Goal: Task Accomplishment & Management: Manage account settings

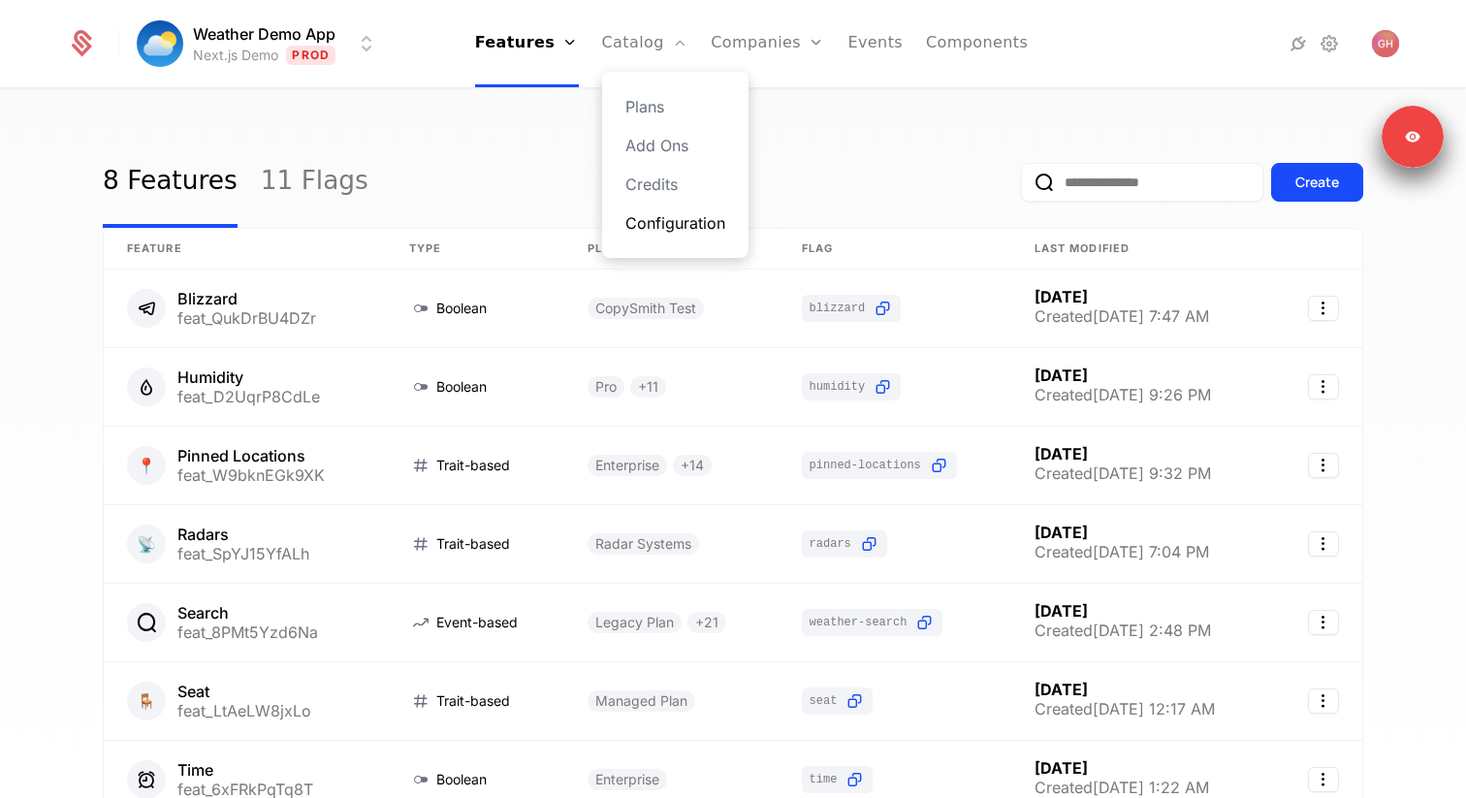
click at [656, 214] on link "Configuration" at bounding box center [675, 222] width 100 height 23
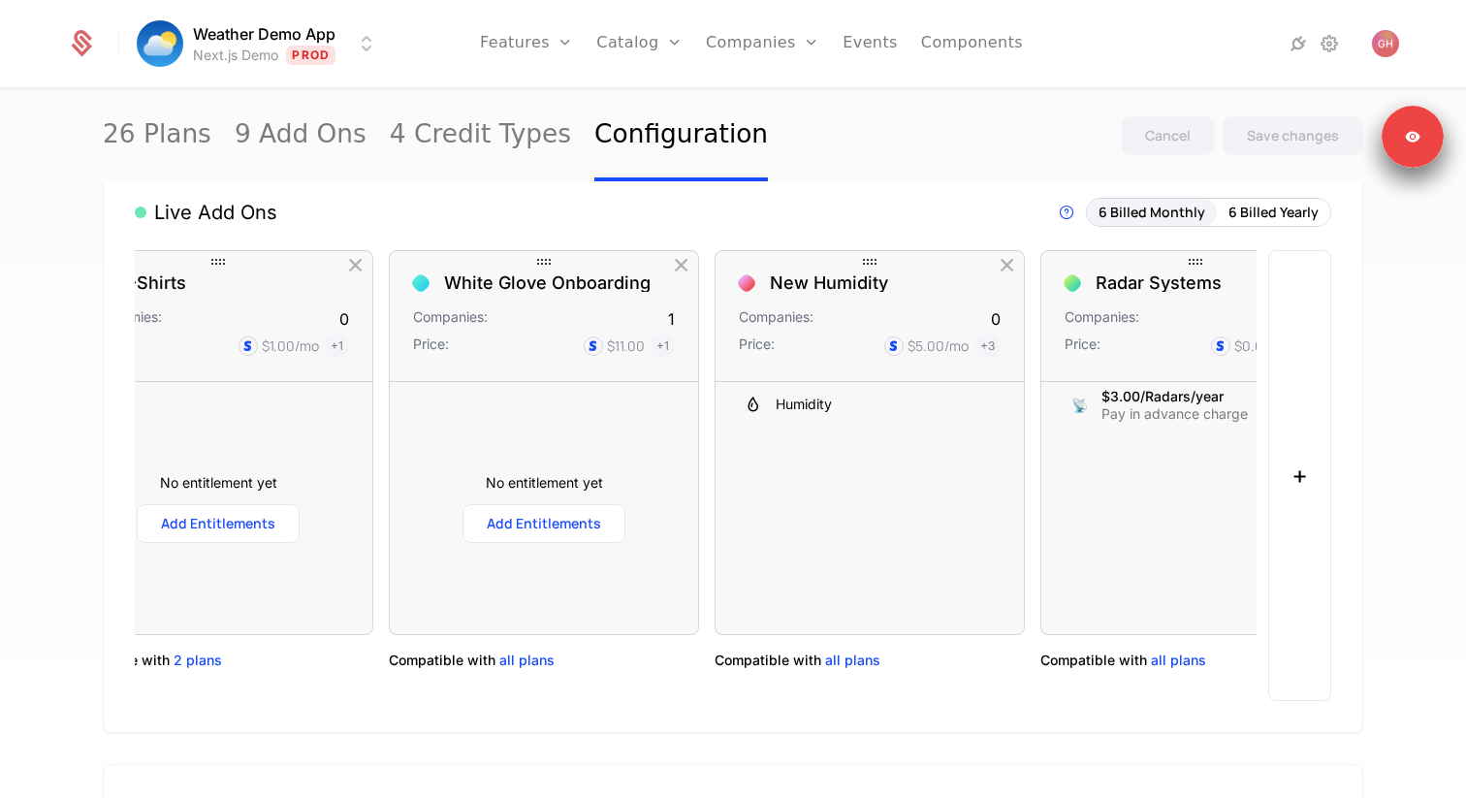
scroll to position [0, 817]
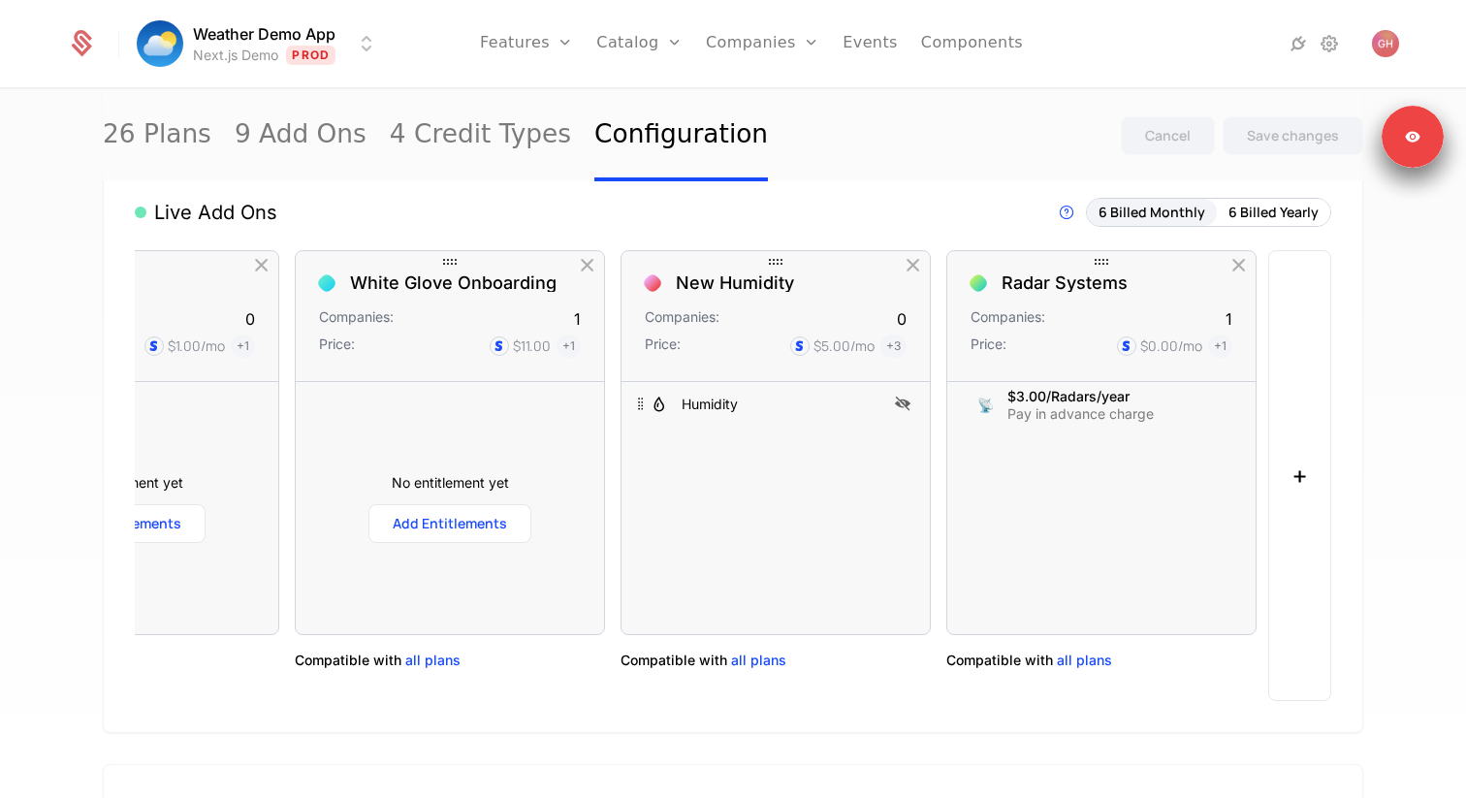
click at [765, 657] on span "all plans" at bounding box center [758, 659] width 55 height 19
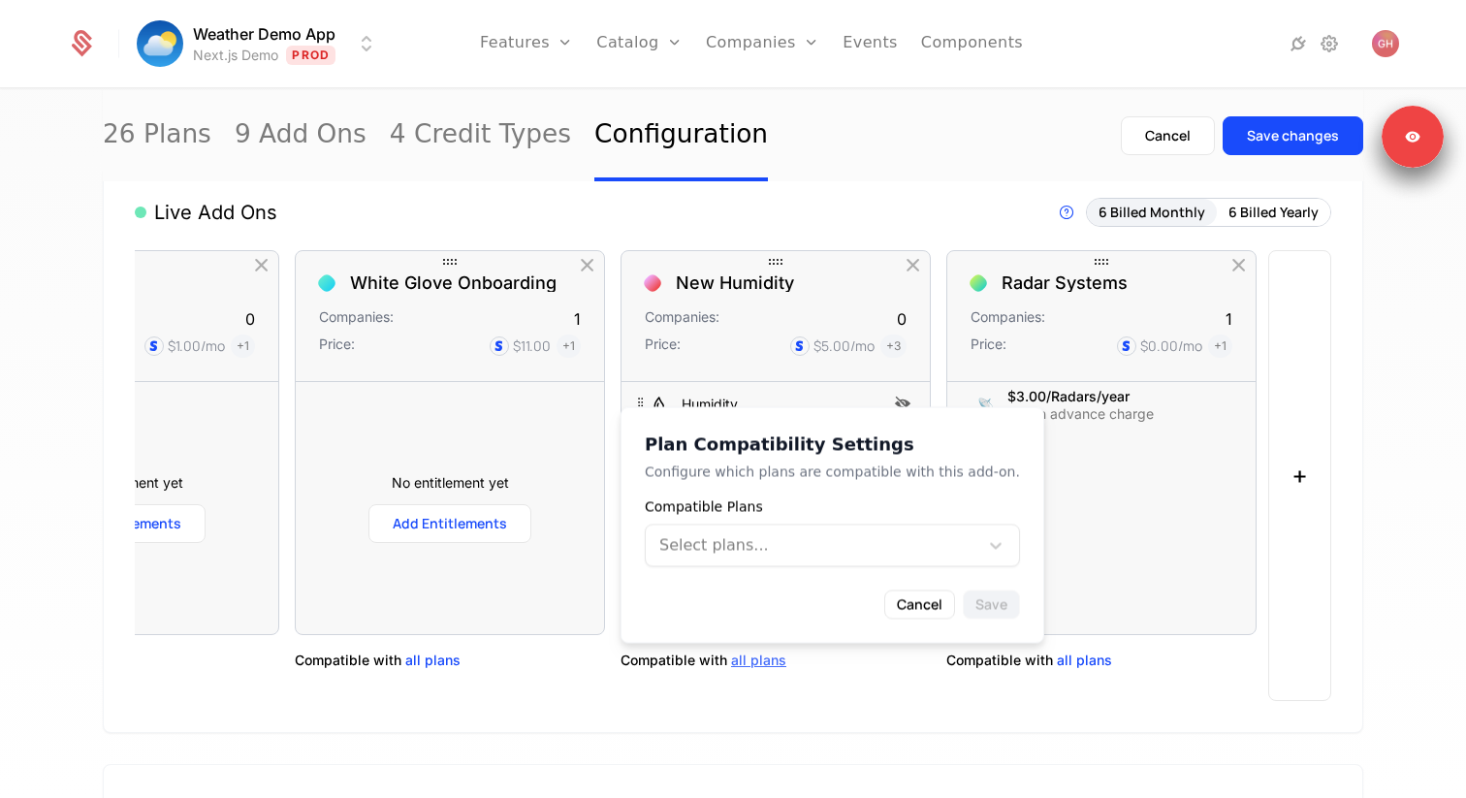
click at [765, 657] on span "all plans" at bounding box center [758, 659] width 55 height 19
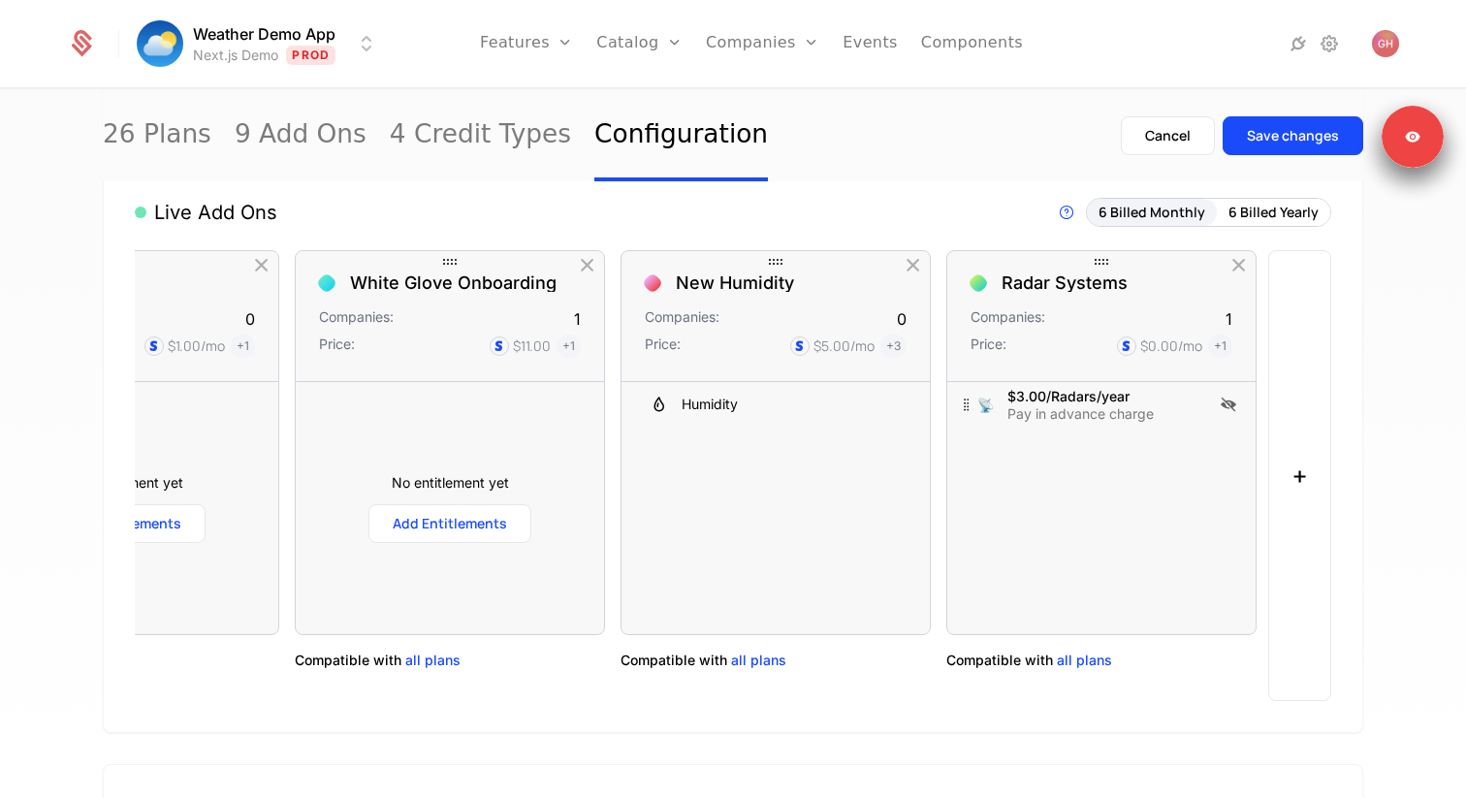
click at [1078, 657] on span "all plans" at bounding box center [1084, 659] width 55 height 19
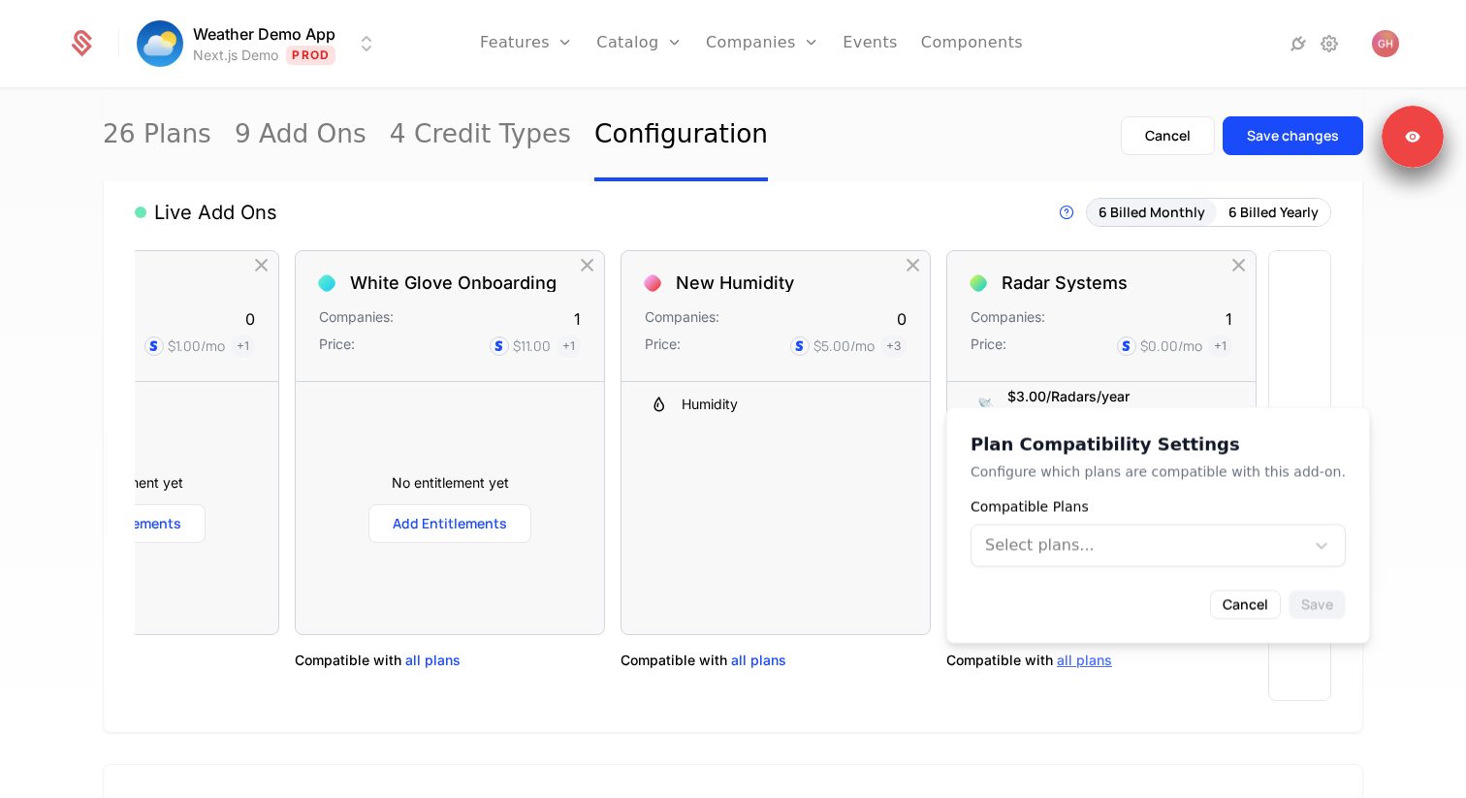
click at [1113, 540] on div at bounding box center [1139, 545] width 305 height 27
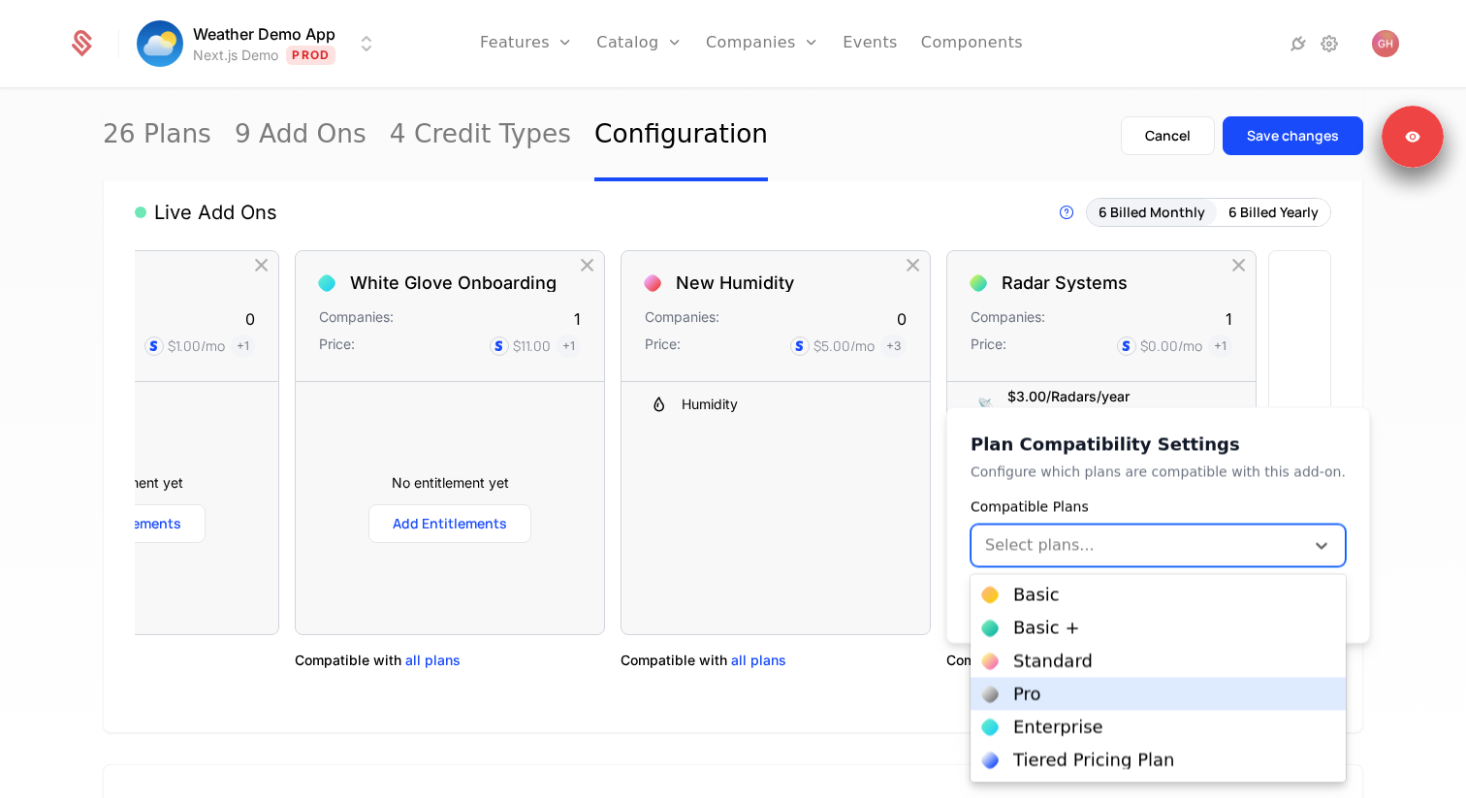
click at [1064, 687] on div "Pro" at bounding box center [1158, 693] width 352 height 17
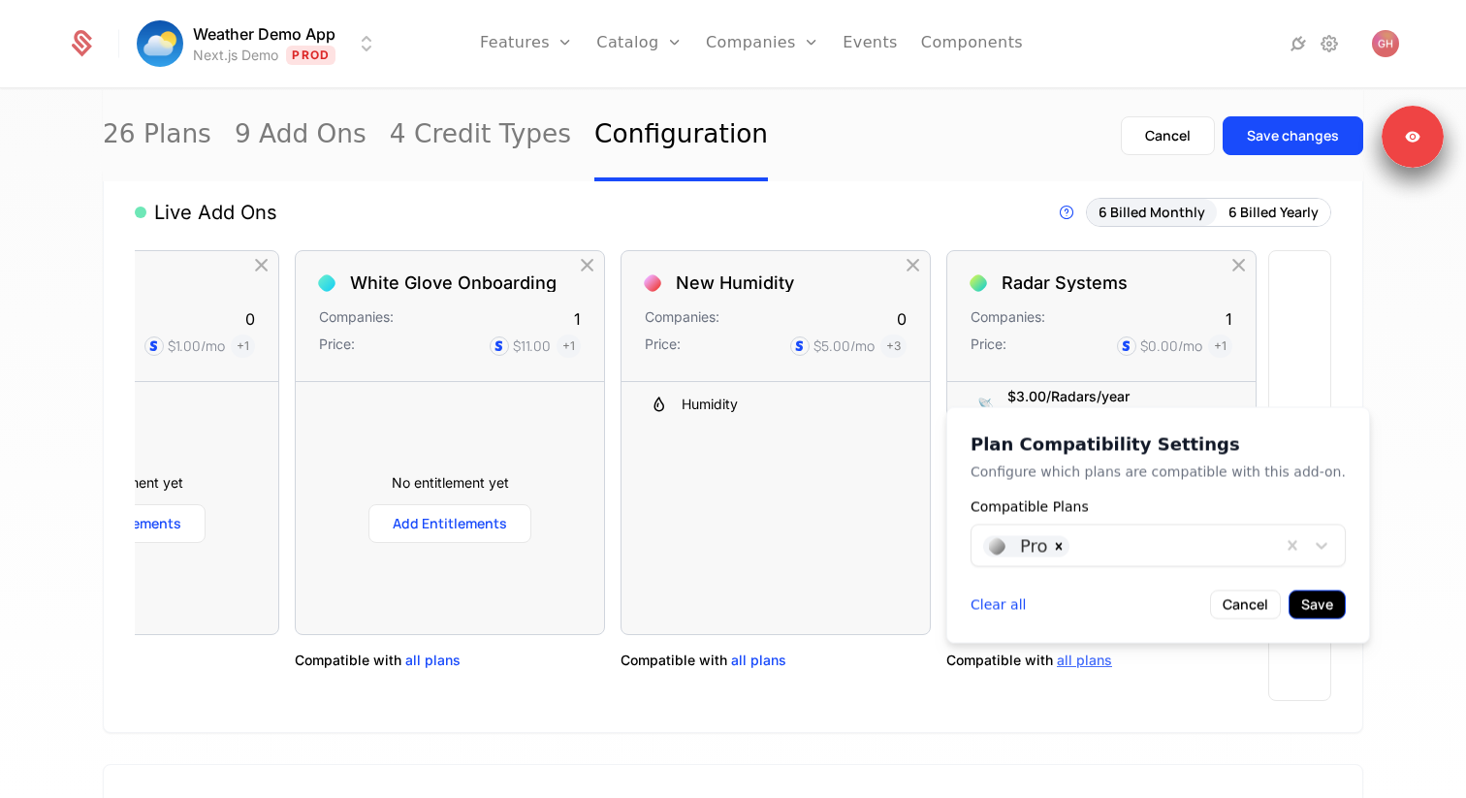
click at [1288, 597] on button "Save" at bounding box center [1316, 604] width 57 height 29
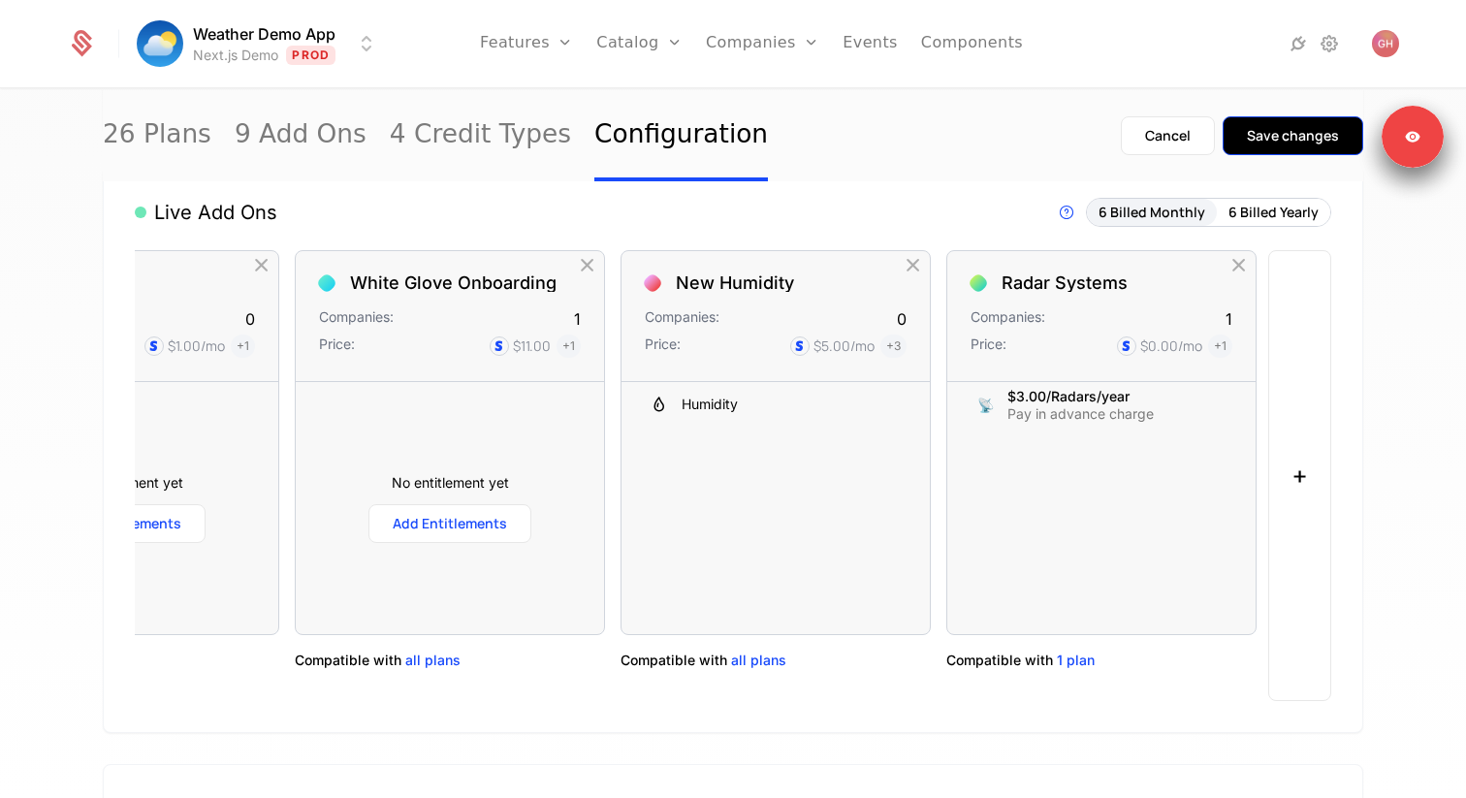
click at [1296, 134] on div "Save changes" at bounding box center [1293, 135] width 92 height 19
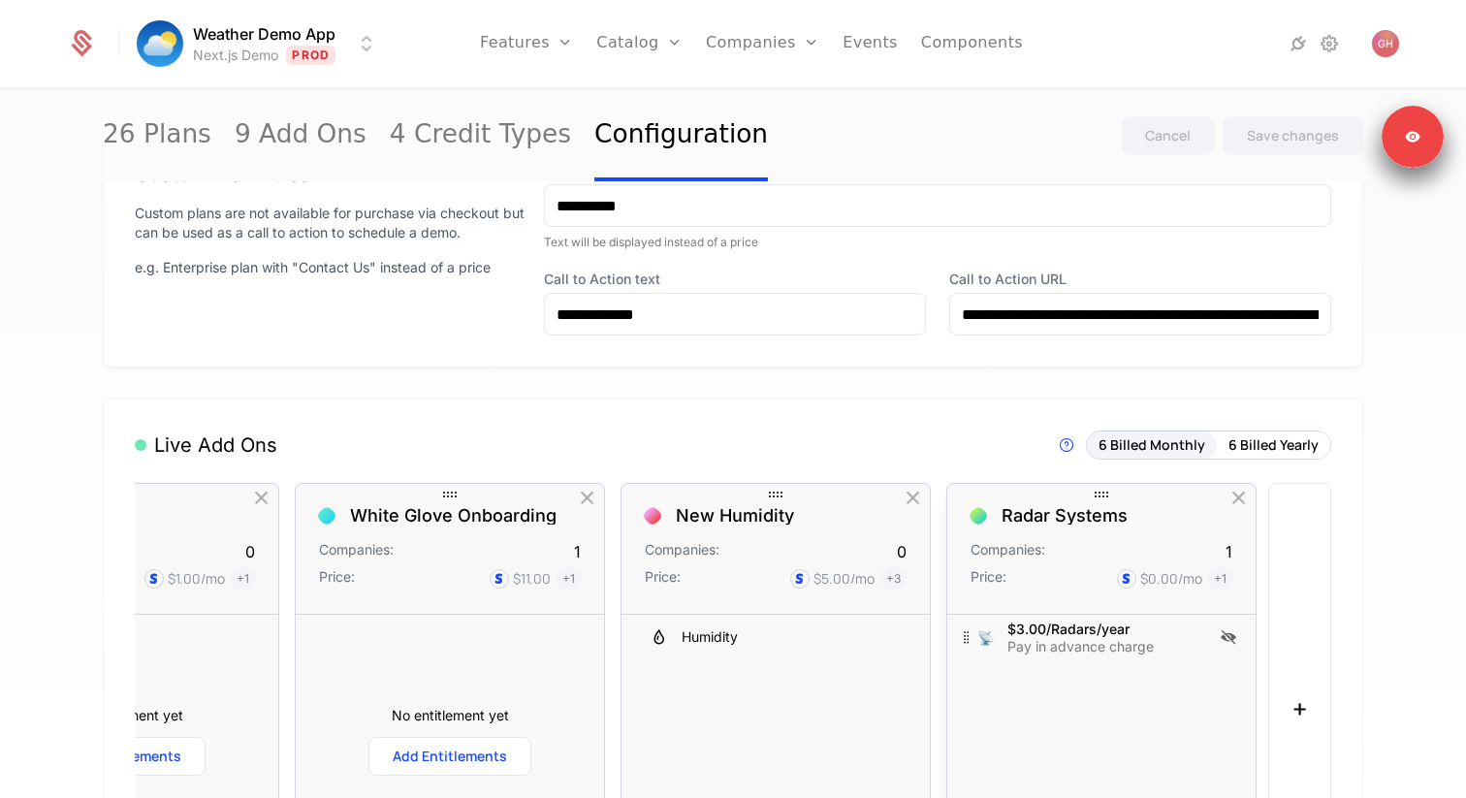
scroll to position [1003, 0]
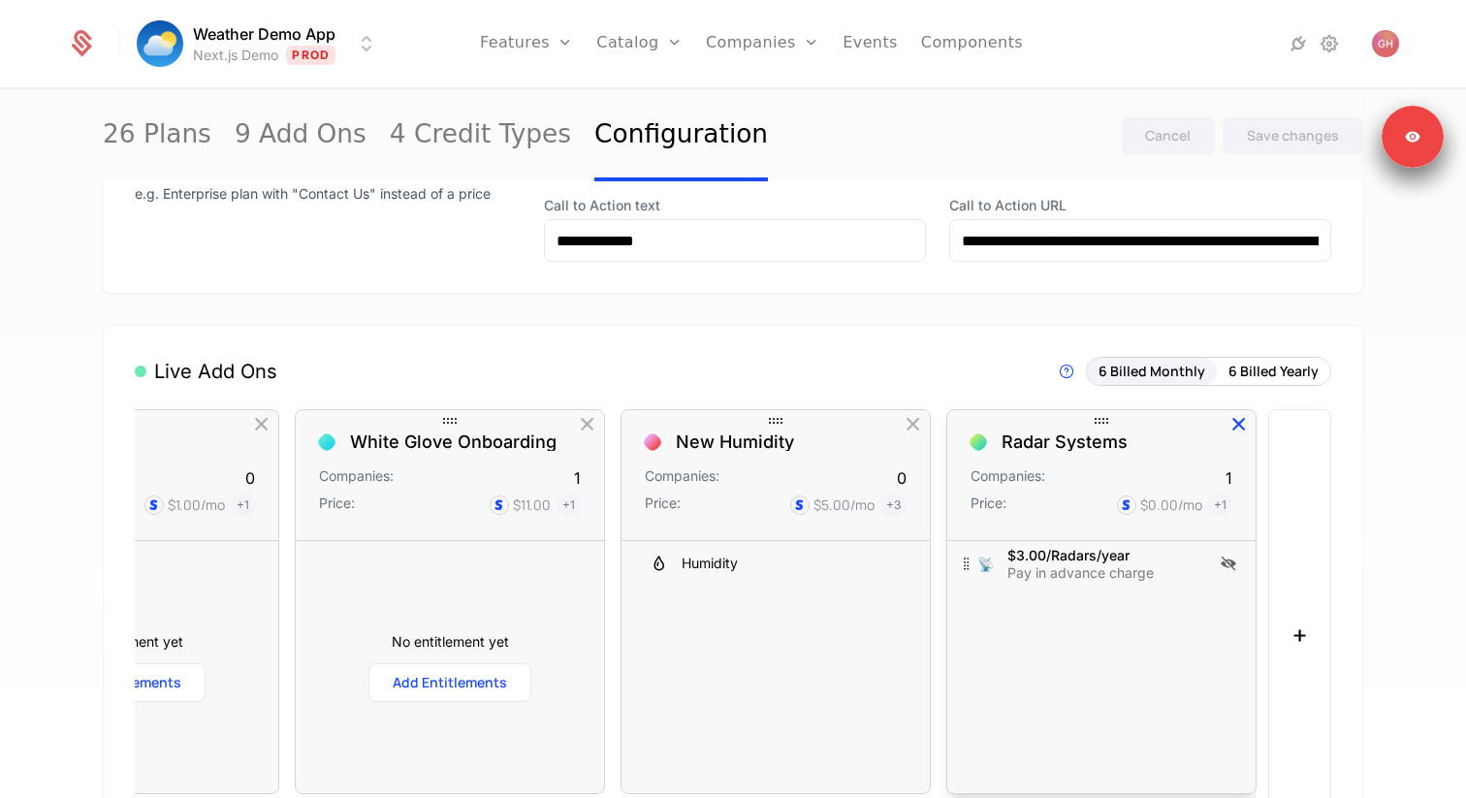
click at [1242, 425] on icon "button" at bounding box center [1238, 424] width 25 height 25
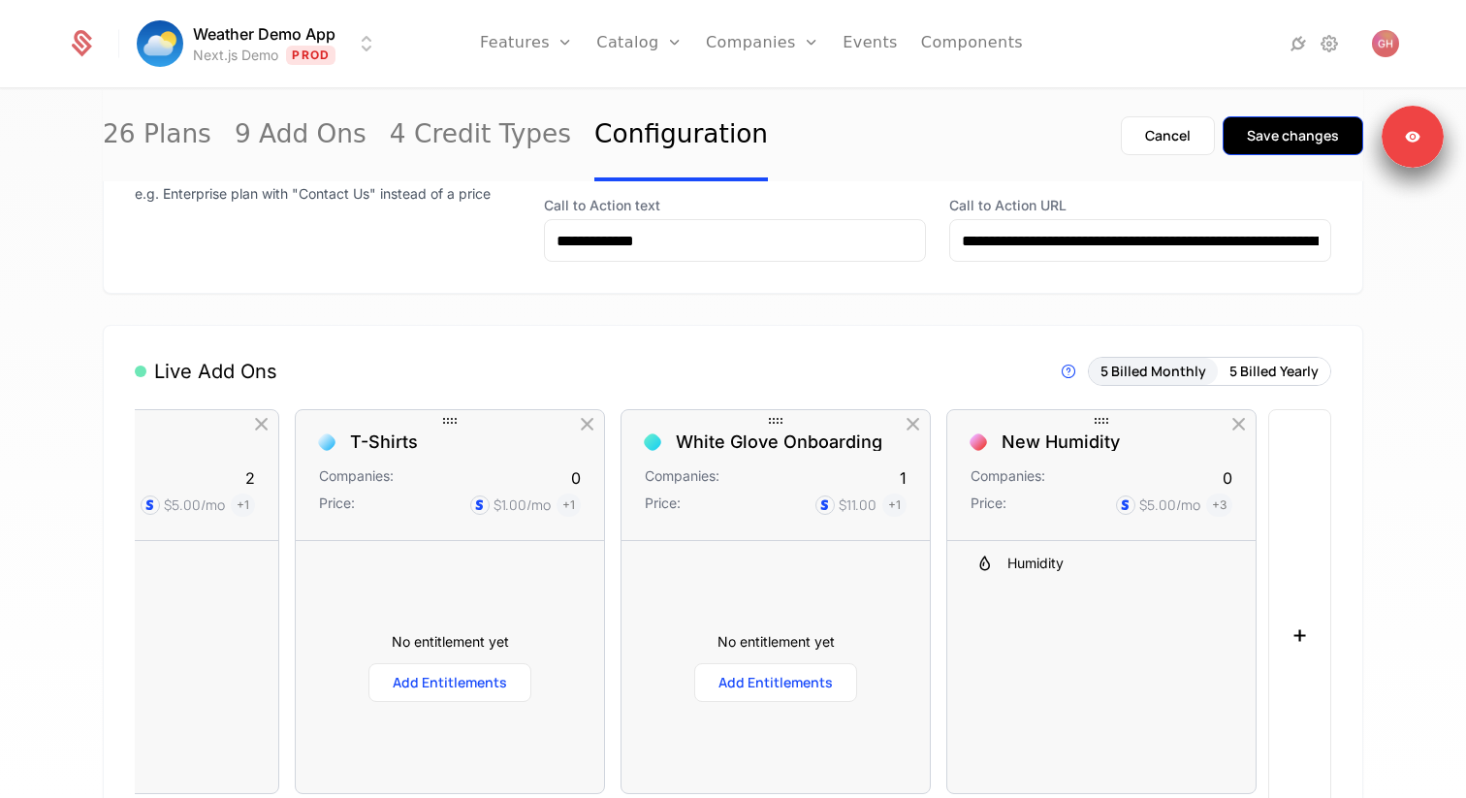
click at [1309, 139] on div "Save changes" at bounding box center [1293, 135] width 92 height 19
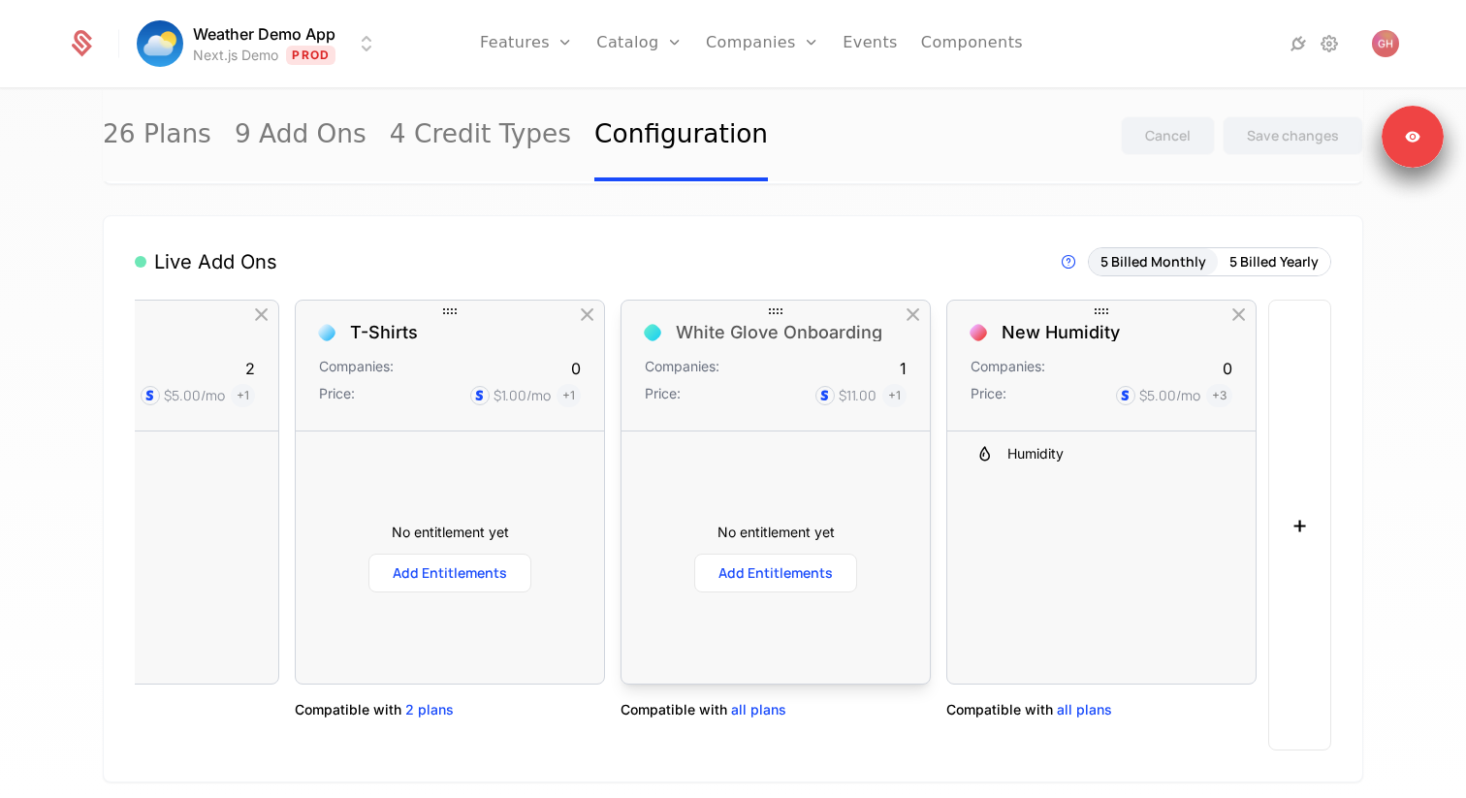
scroll to position [0, 0]
